Goal: Task Accomplishment & Management: Manage account settings

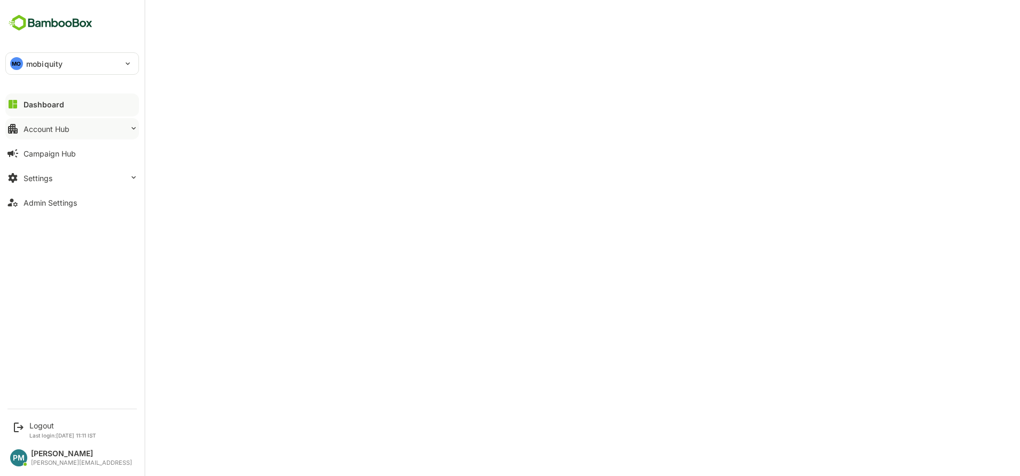
click at [95, 120] on button "Account Hub" at bounding box center [72, 128] width 134 height 21
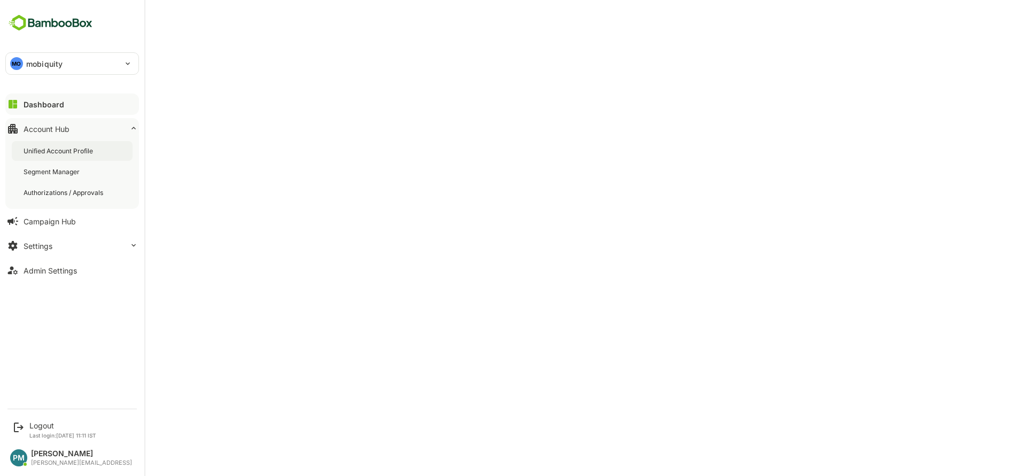
click at [82, 157] on div "Unified Account Profile" at bounding box center [72, 151] width 121 height 20
click at [57, 71] on div "MO mobiquity" at bounding box center [66, 63] width 120 height 21
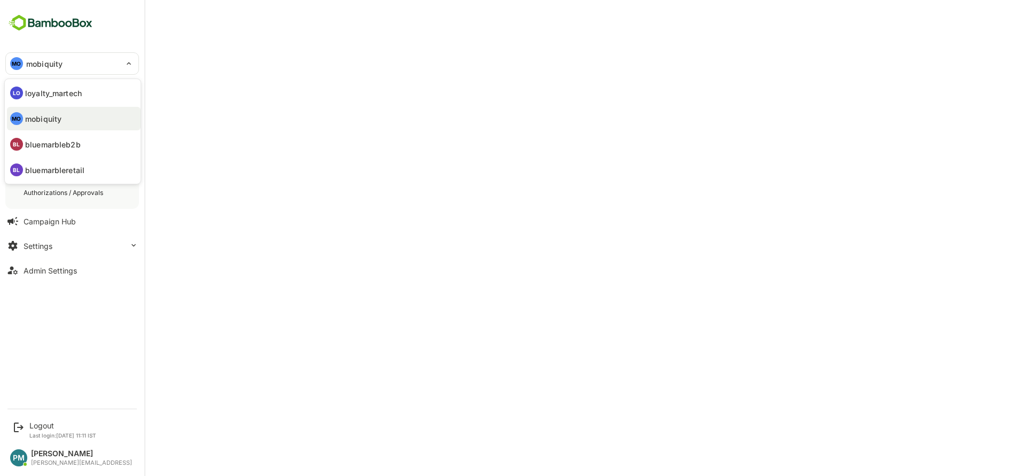
click at [71, 149] on p "bluemarbleb2b" at bounding box center [53, 144] width 56 height 11
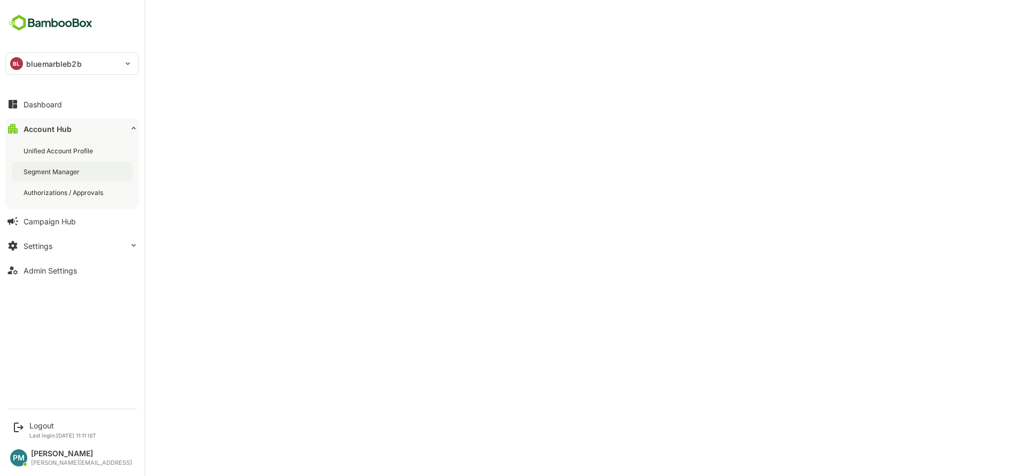
click at [63, 168] on div "Segment Manager" at bounding box center [53, 171] width 58 height 9
click at [74, 53] on div "BL bluemarbleb2b" at bounding box center [66, 63] width 120 height 21
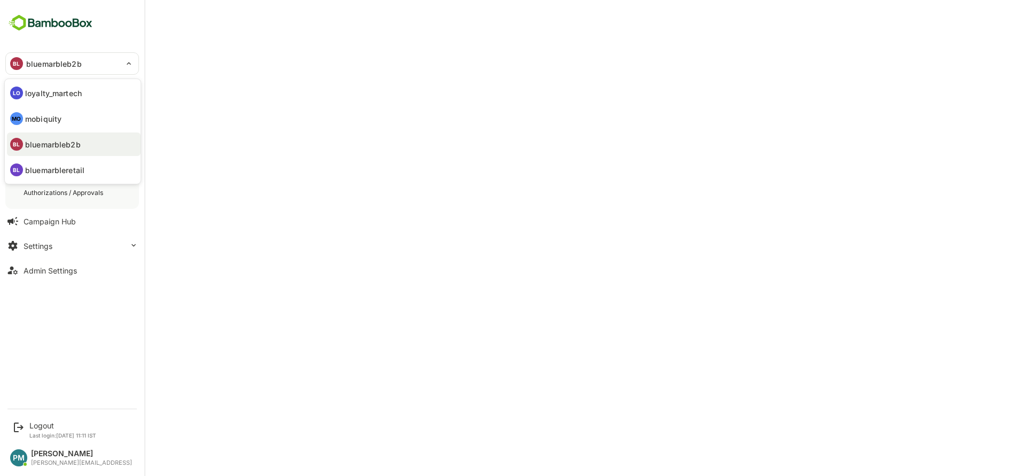
click at [53, 110] on li "MO mobiquity" at bounding box center [74, 119] width 134 height 24
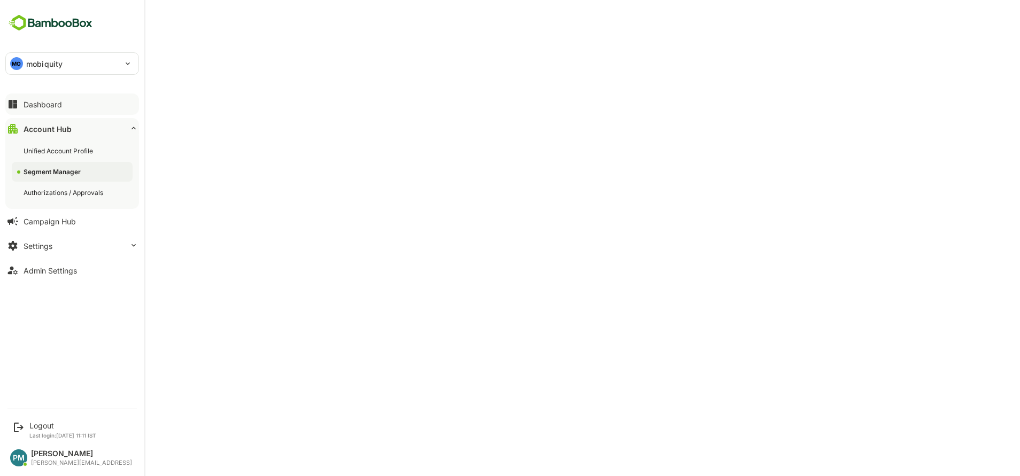
click at [66, 111] on button "Dashboard" at bounding box center [72, 104] width 134 height 21
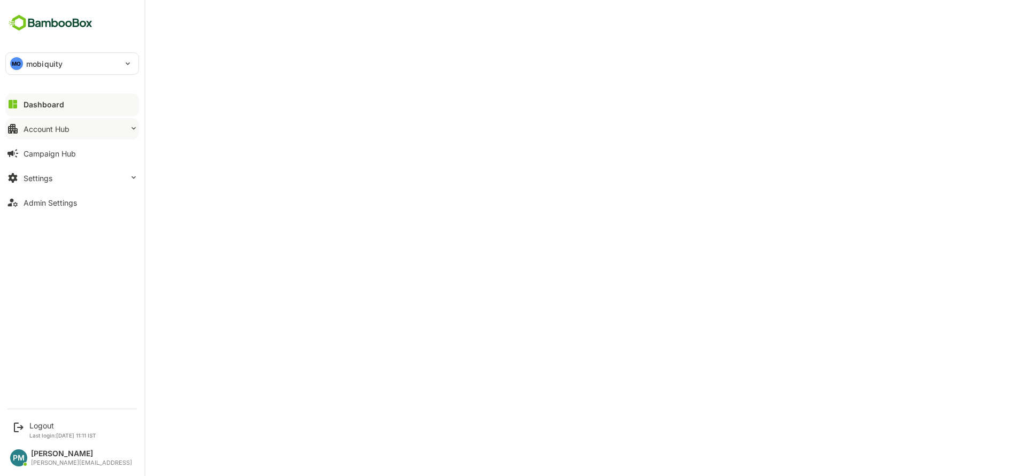
click at [84, 129] on button "Account Hub" at bounding box center [72, 128] width 134 height 21
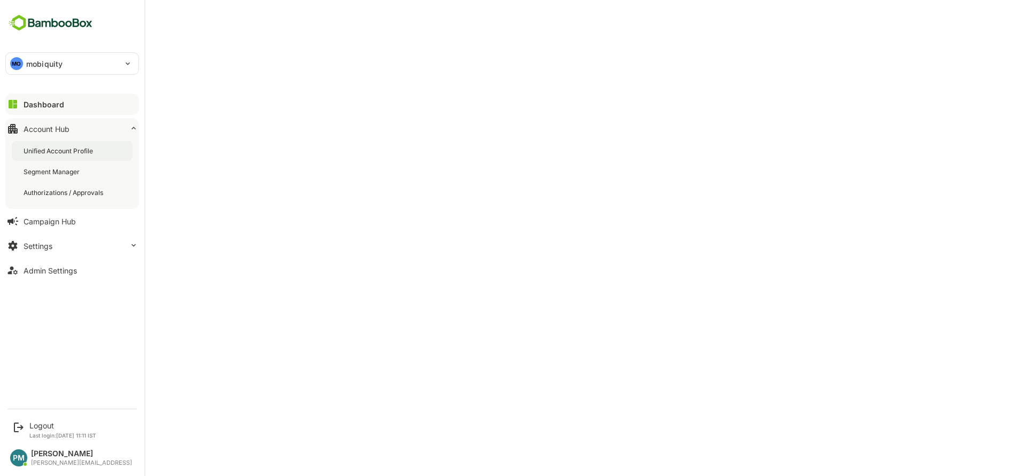
click at [100, 148] on div "Unified Account Profile" at bounding box center [72, 151] width 121 height 20
click at [44, 107] on div "Dashboard" at bounding box center [43, 104] width 38 height 9
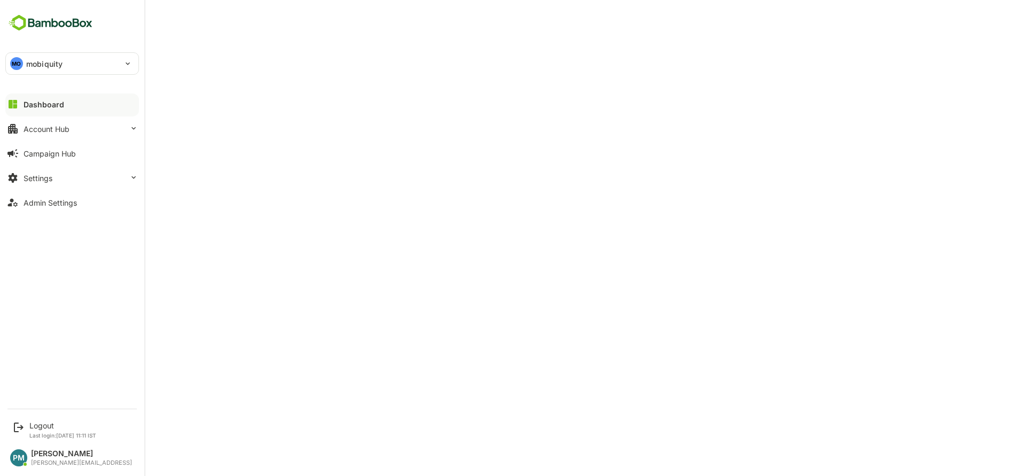
click at [66, 61] on div "MO mobiquity" at bounding box center [66, 63] width 120 height 21
click at [68, 149] on p "bluemarbleb2b" at bounding box center [53, 144] width 56 height 11
type input "**********"
click at [91, 127] on button "Account Hub" at bounding box center [72, 128] width 134 height 21
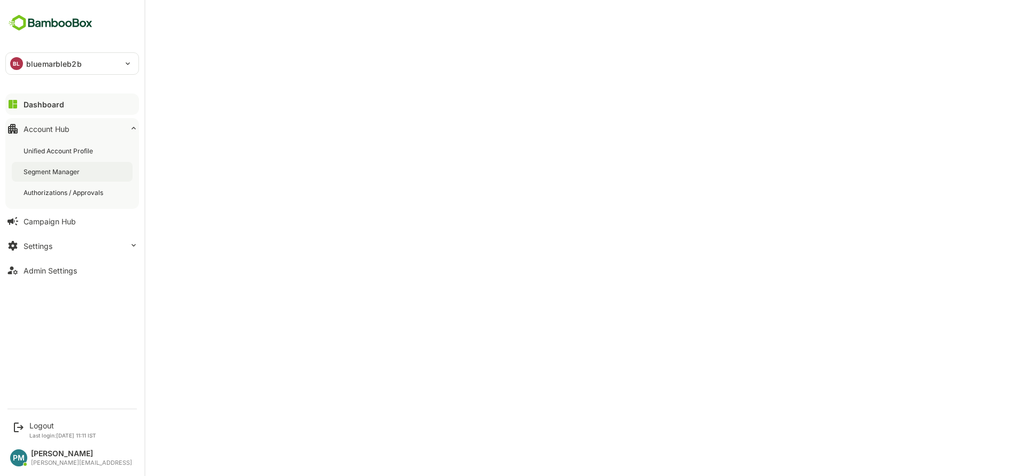
click at [60, 177] on div "Segment Manager" at bounding box center [72, 172] width 121 height 20
